Goal: Transaction & Acquisition: Purchase product/service

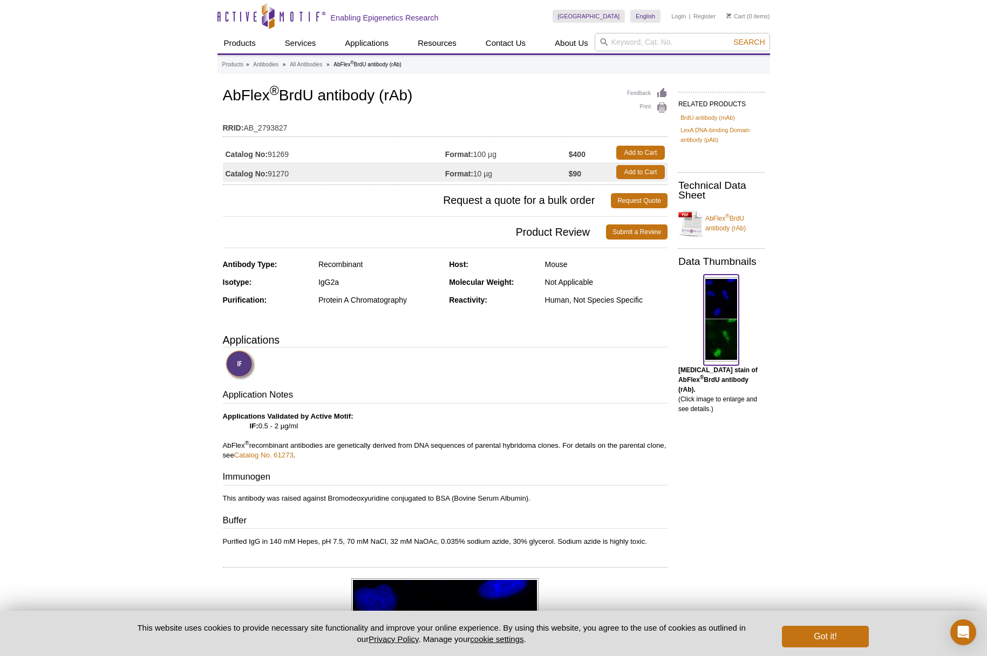
click at [726, 314] on img at bounding box center [721, 319] width 35 height 84
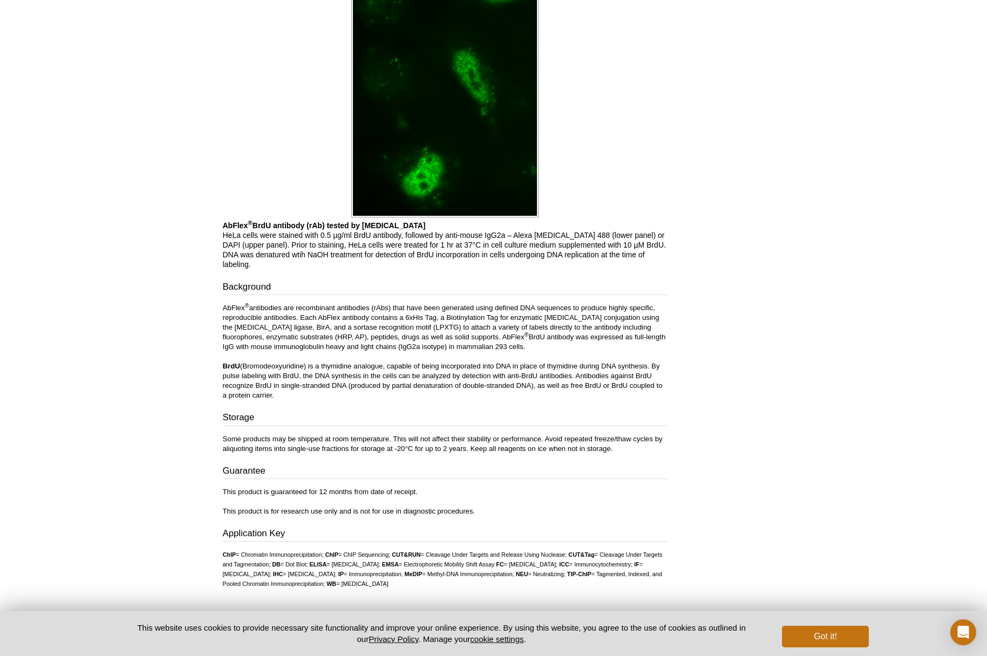
scroll to position [866, 0]
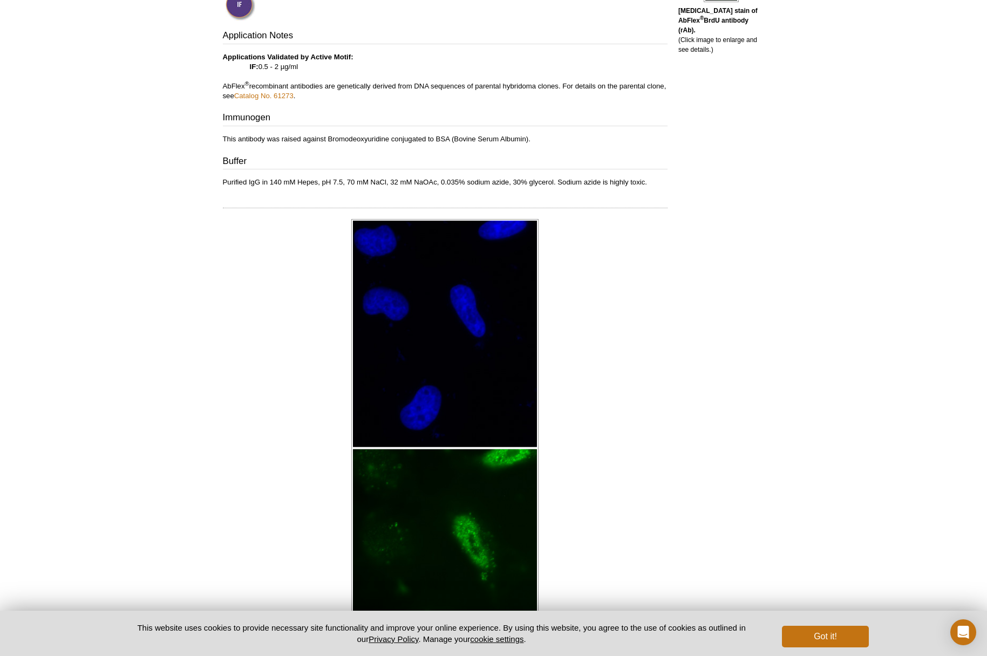
scroll to position [362, 0]
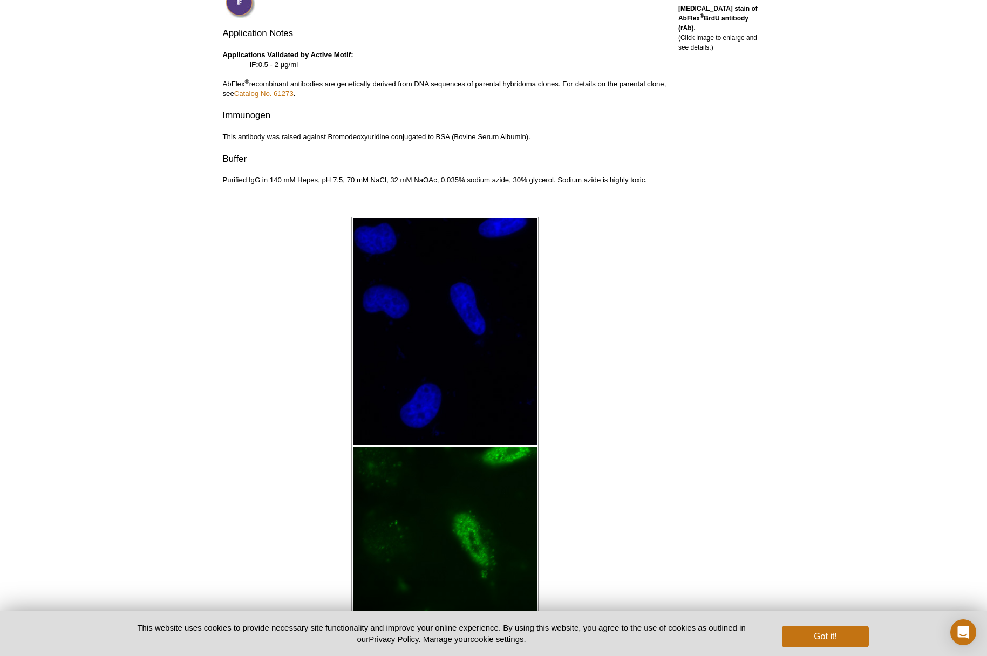
click at [193, 198] on div "Active Motif Logo Enabling Epigenetics Research 0 Search Skip to content Active…" at bounding box center [493, 404] width 987 height 1532
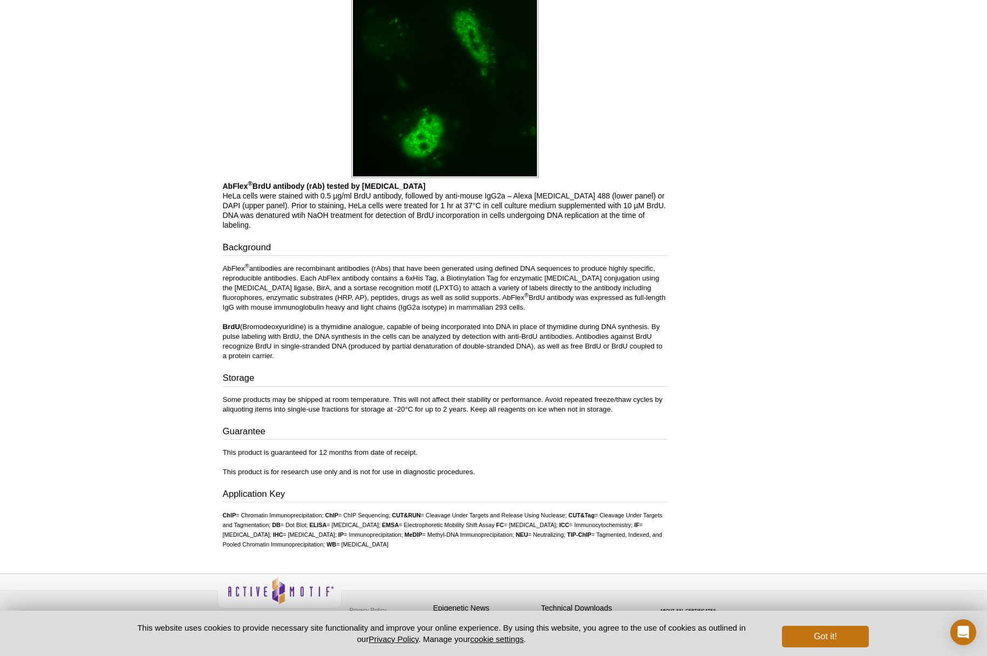
scroll to position [866, 0]
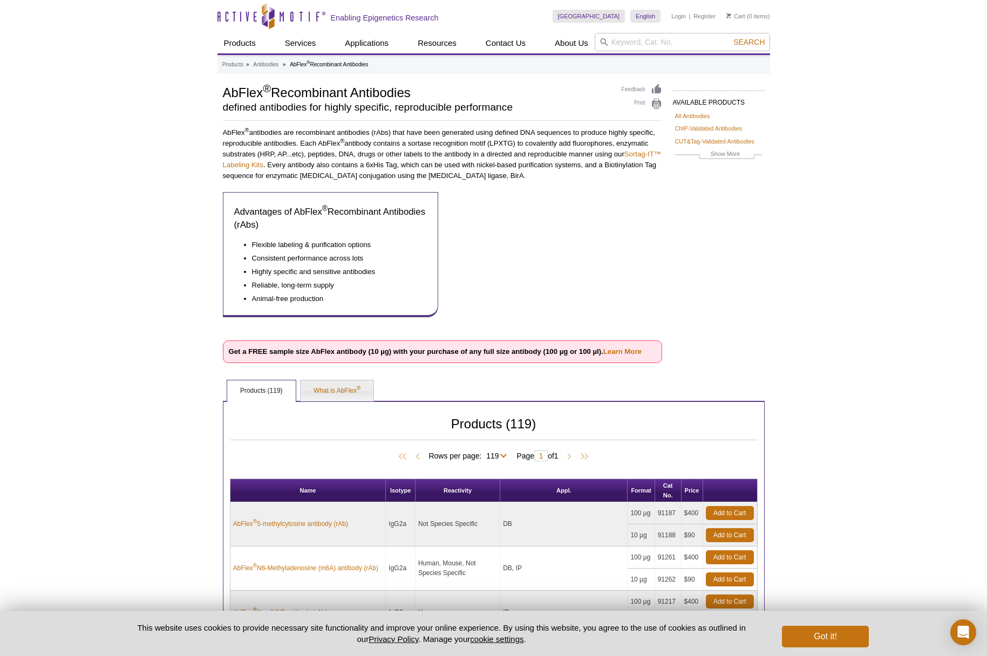
select select "119"
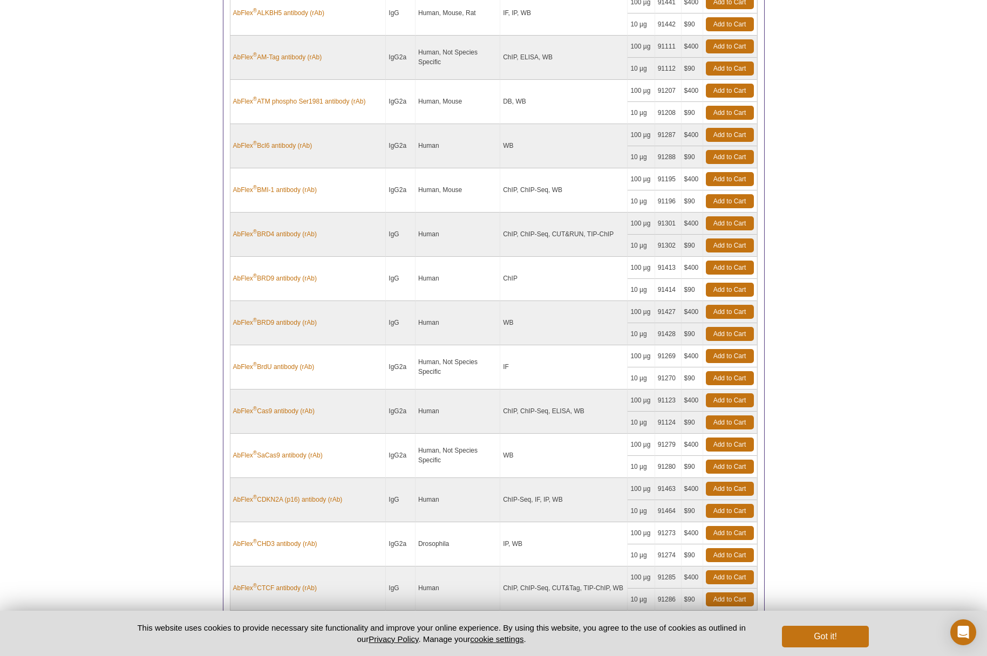
scroll to position [771, 0]
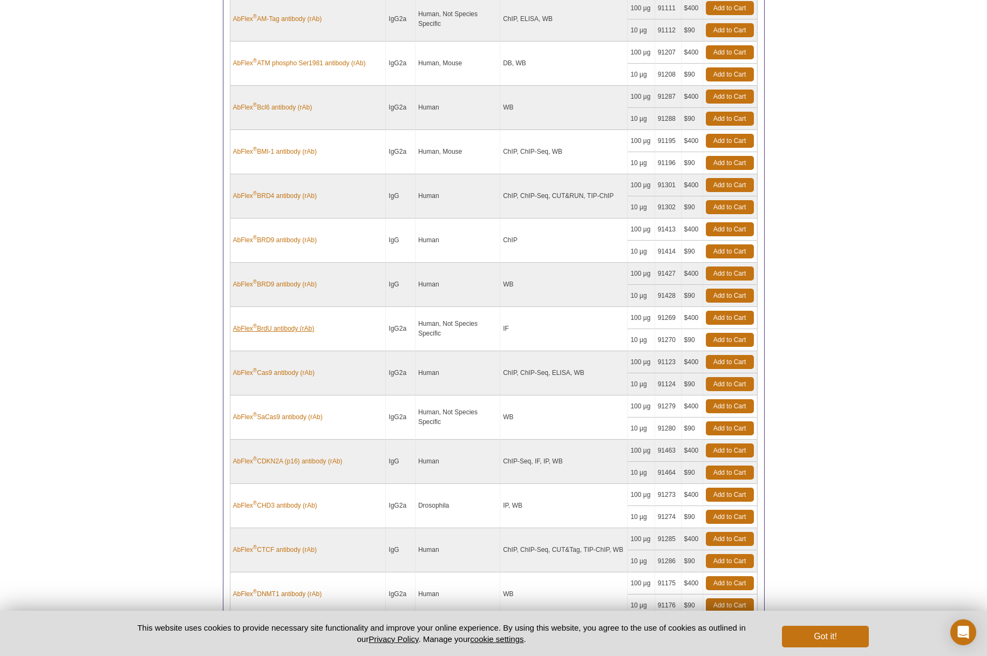
click at [295, 330] on link "AbFlex ® BrdU antibody (rAb)" at bounding box center [273, 329] width 81 height 10
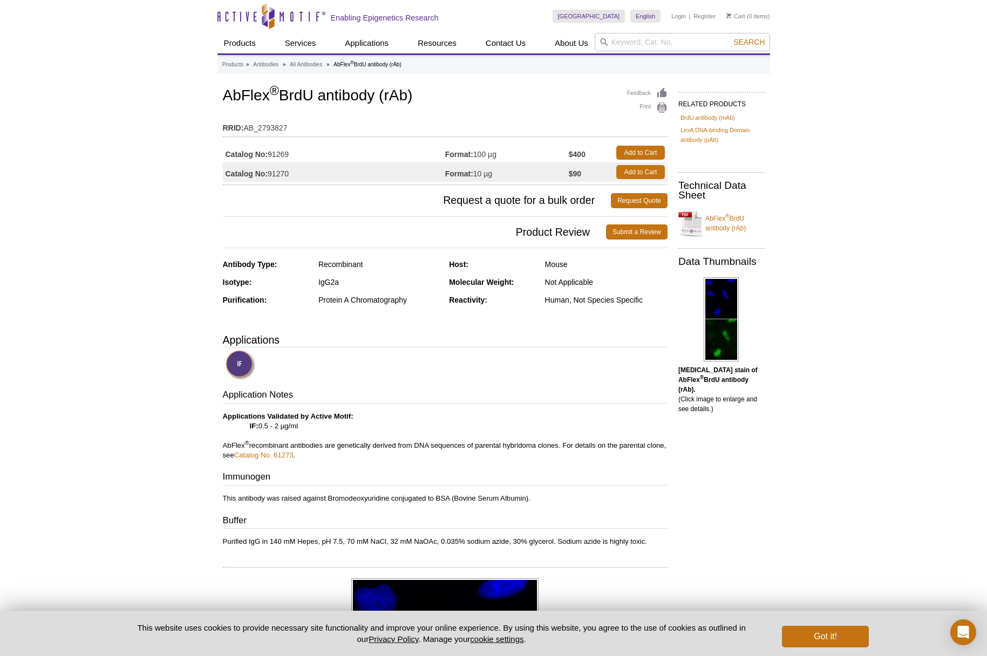
scroll to position [5, 0]
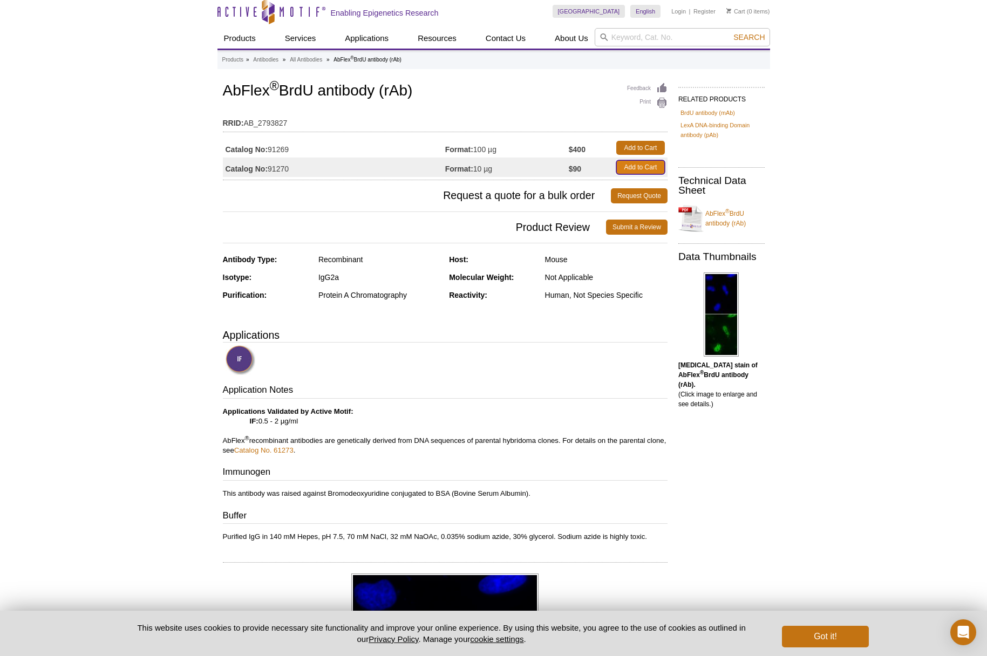
click at [645, 164] on link "Add to Cart" at bounding box center [640, 167] width 49 height 14
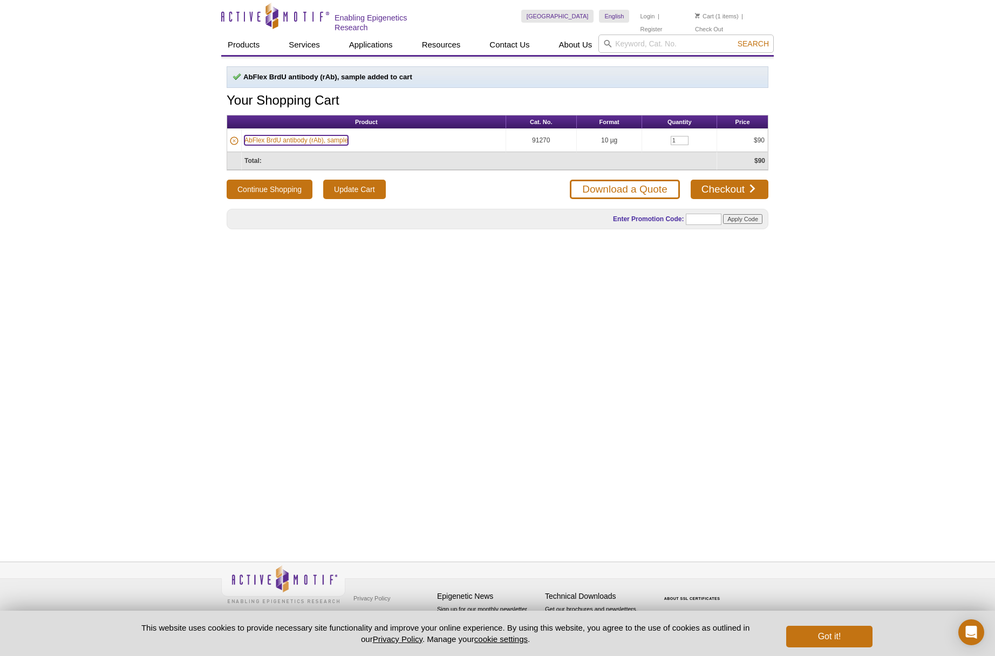
click at [301, 138] on link "AbFlex BrdU antibody (rAb), sample" at bounding box center [296, 140] width 104 height 10
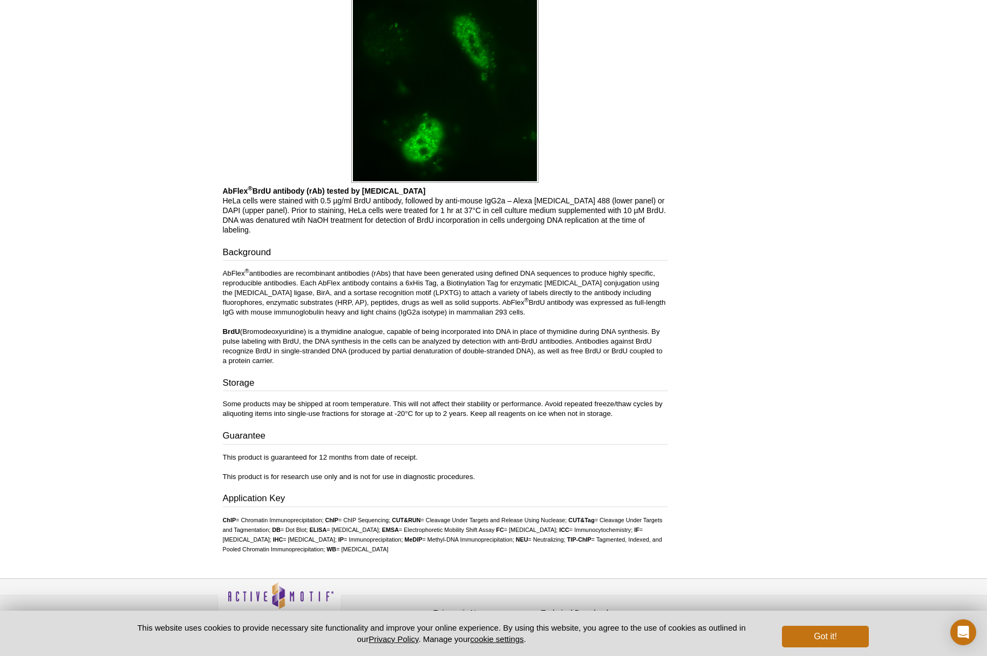
scroll to position [866, 0]
